Goal: Check status

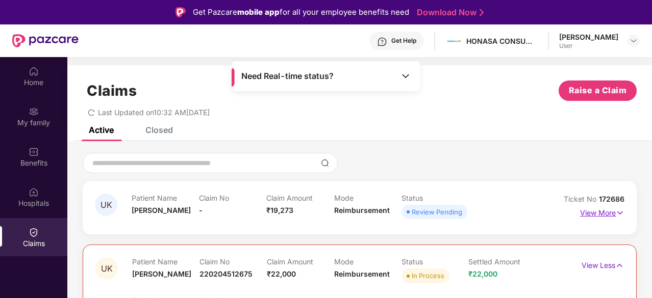
scroll to position [57, 0]
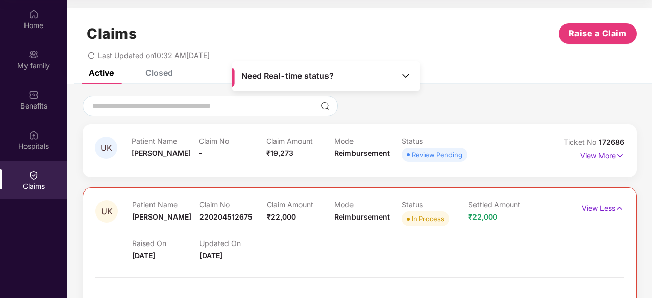
click at [598, 158] on p "View More" at bounding box center [602, 155] width 44 height 14
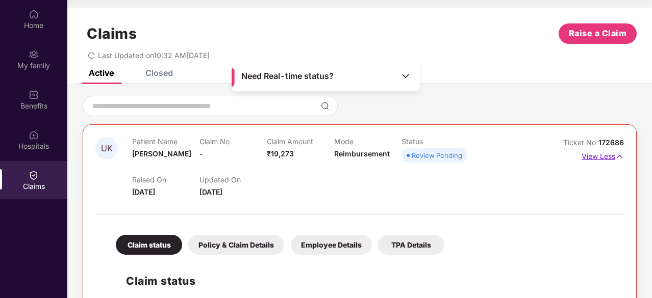
click at [598, 158] on p "View Less" at bounding box center [602, 155] width 42 height 14
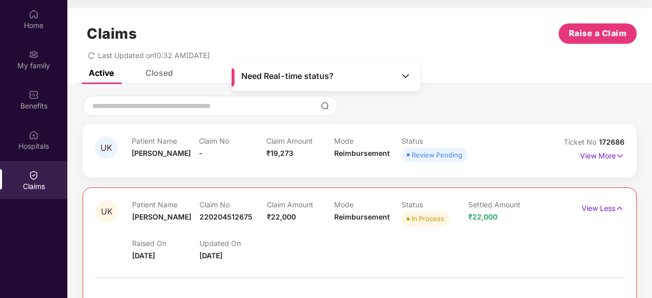
click at [408, 78] on img at bounding box center [405, 76] width 10 height 10
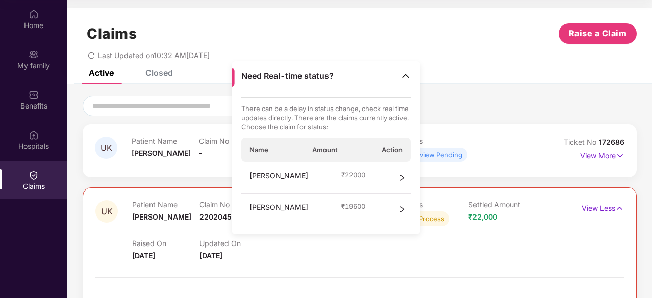
click at [447, 45] on div "Last Updated on 10:32 AM[DATE]" at bounding box center [360, 52] width 554 height 16
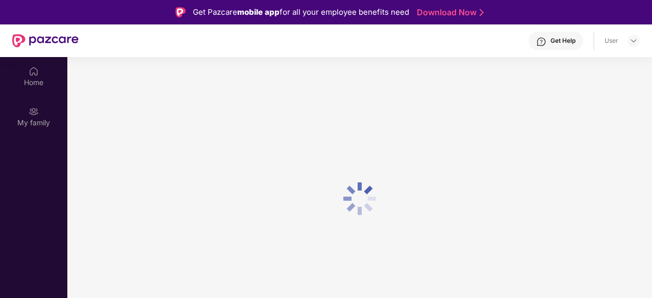
scroll to position [57, 0]
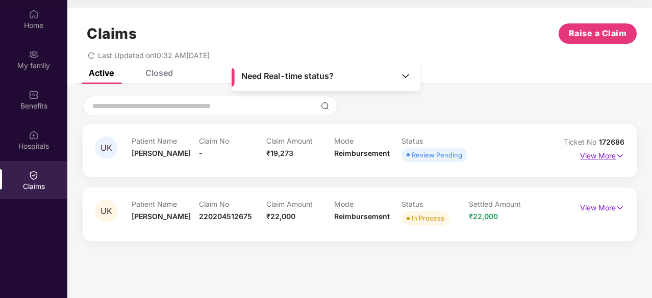
click at [586, 158] on p "View More" at bounding box center [602, 155] width 44 height 14
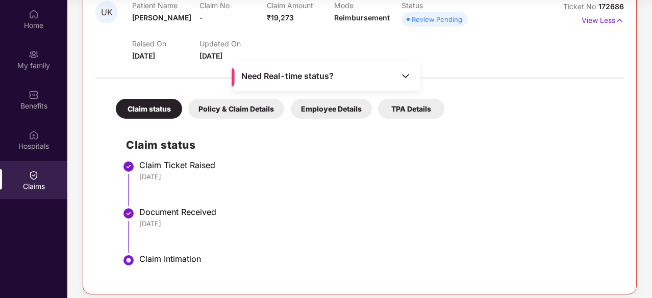
scroll to position [90, 0]
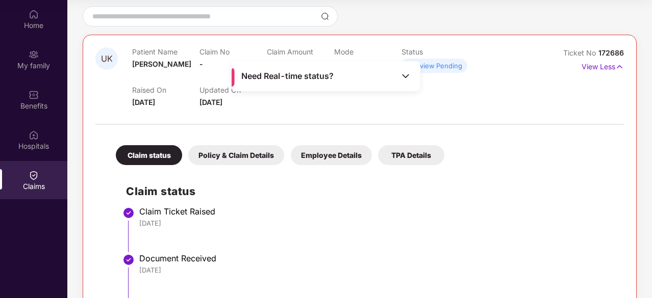
click at [255, 150] on div "Policy & Claim Details" at bounding box center [236, 155] width 96 height 20
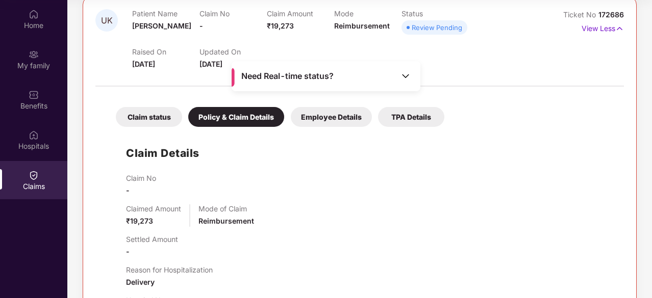
click at [340, 119] on div "Employee Details" at bounding box center [331, 117] width 81 height 20
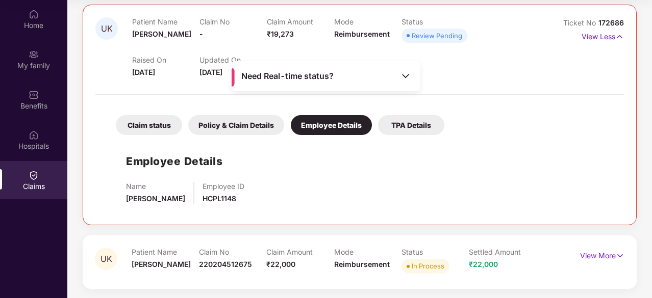
click at [422, 133] on div "TPA Details" at bounding box center [411, 125] width 66 height 20
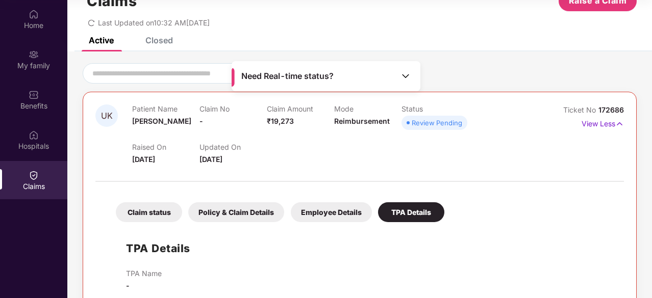
scroll to position [0, 0]
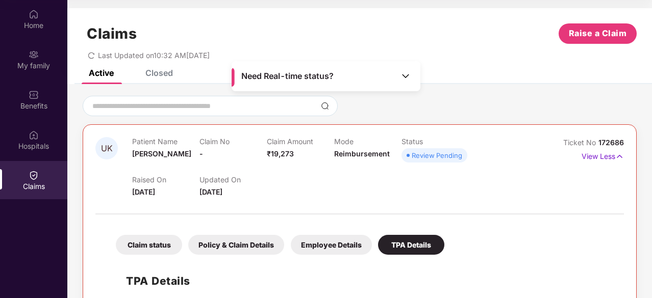
click at [420, 155] on div "Review Pending" at bounding box center [436, 155] width 50 height 10
